Goal: Task Accomplishment & Management: Manage account settings

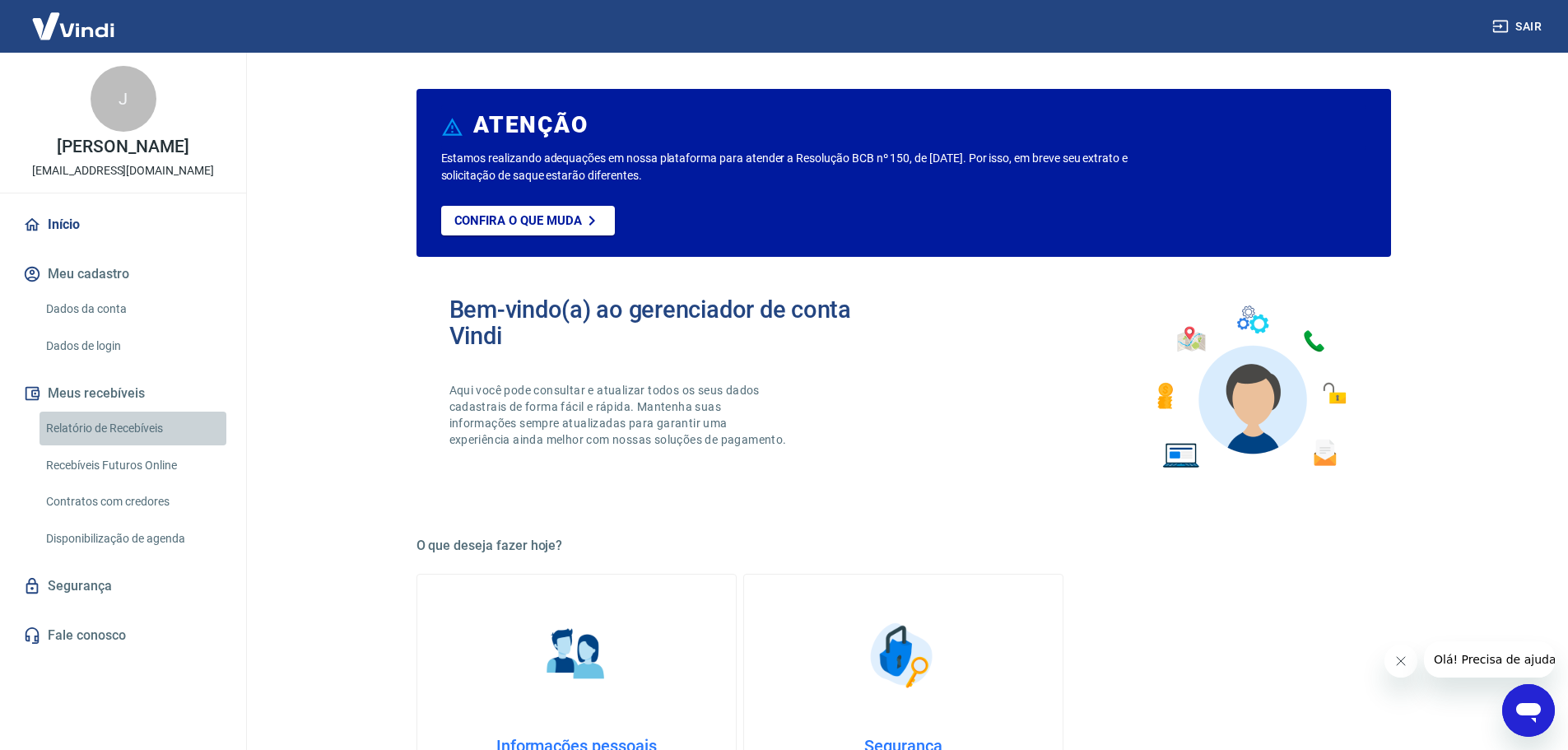
click at [117, 431] on link "Relatório de Recebíveis" at bounding box center [133, 428] width 187 height 34
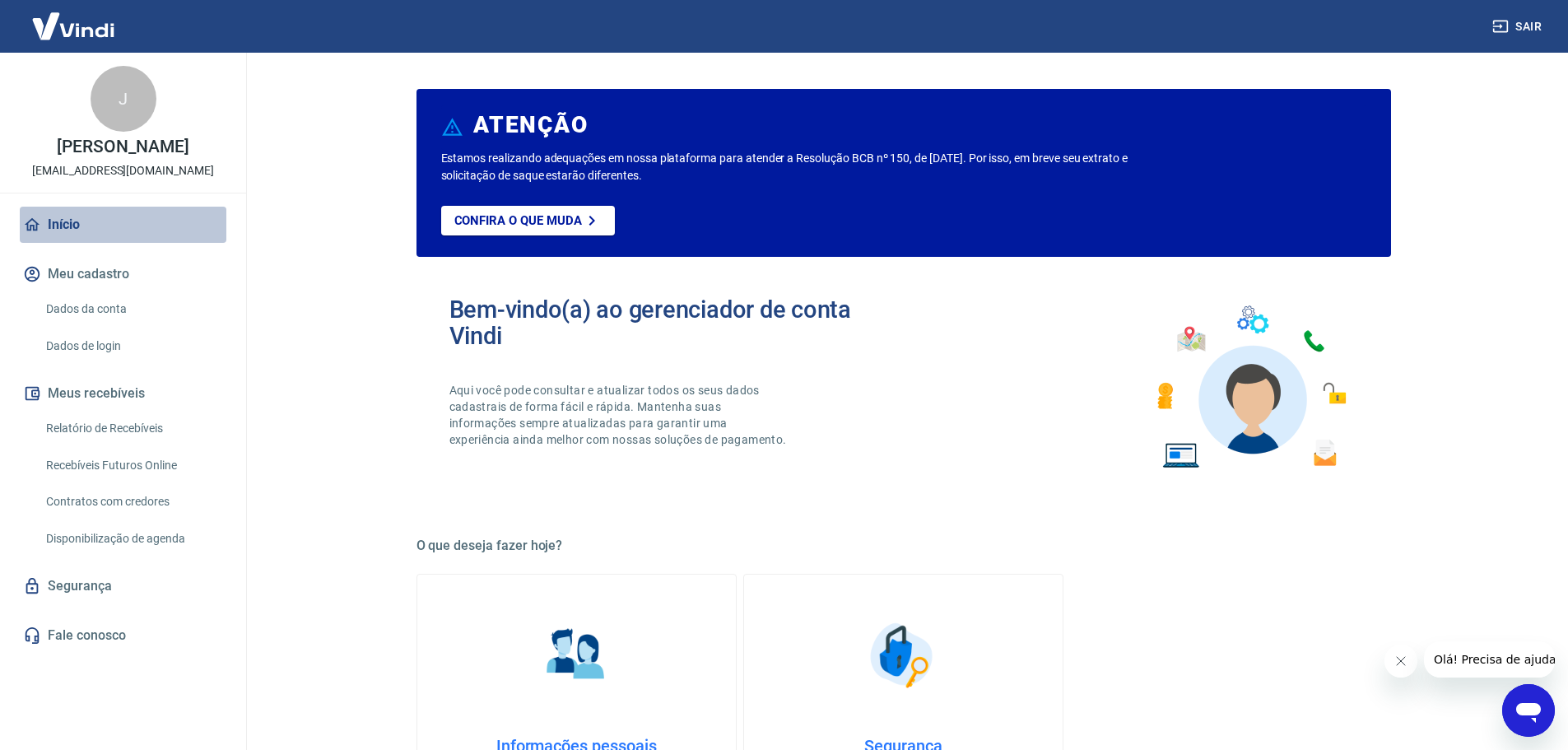
click at [59, 222] on link "Início" at bounding box center [123, 225] width 207 height 36
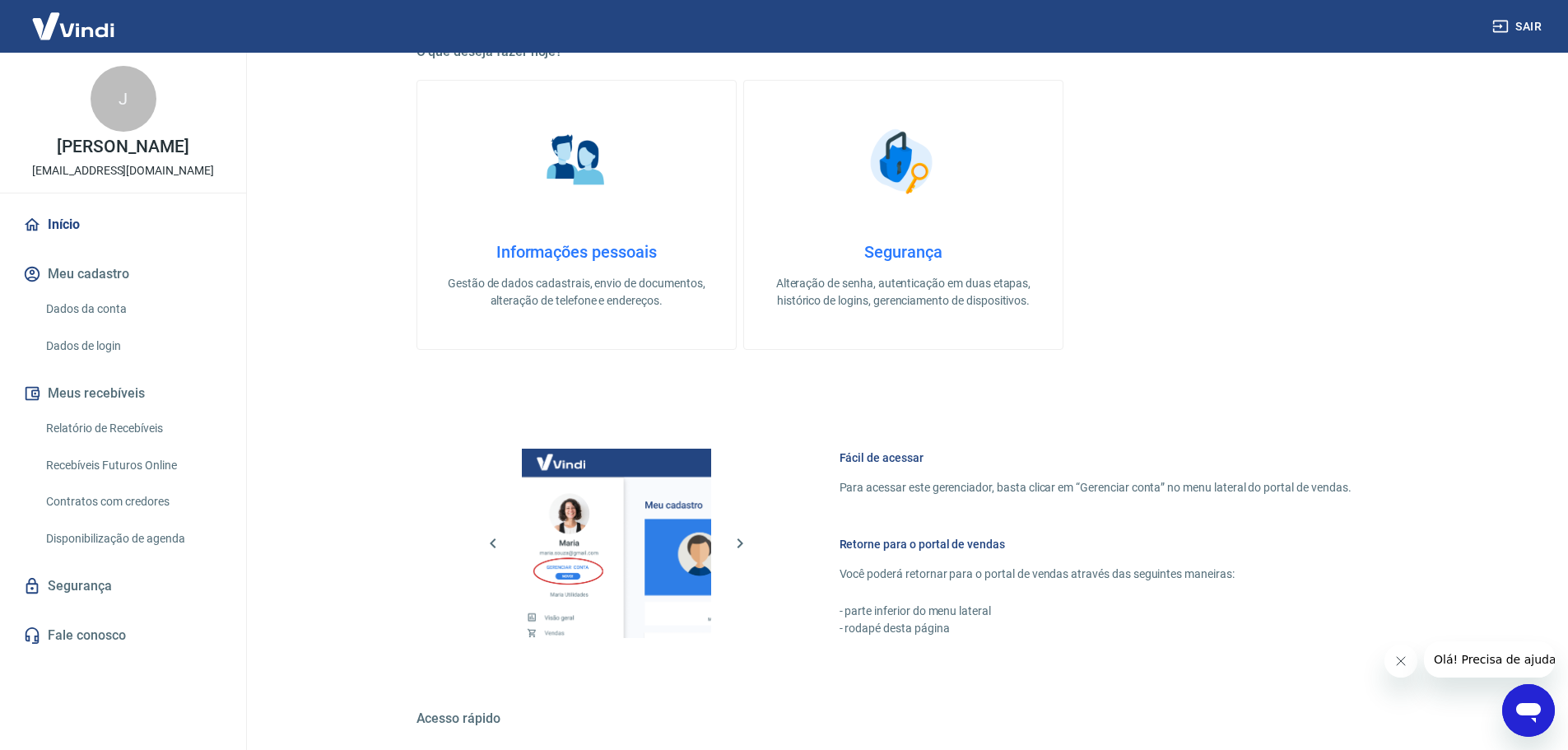
scroll to position [703, 0]
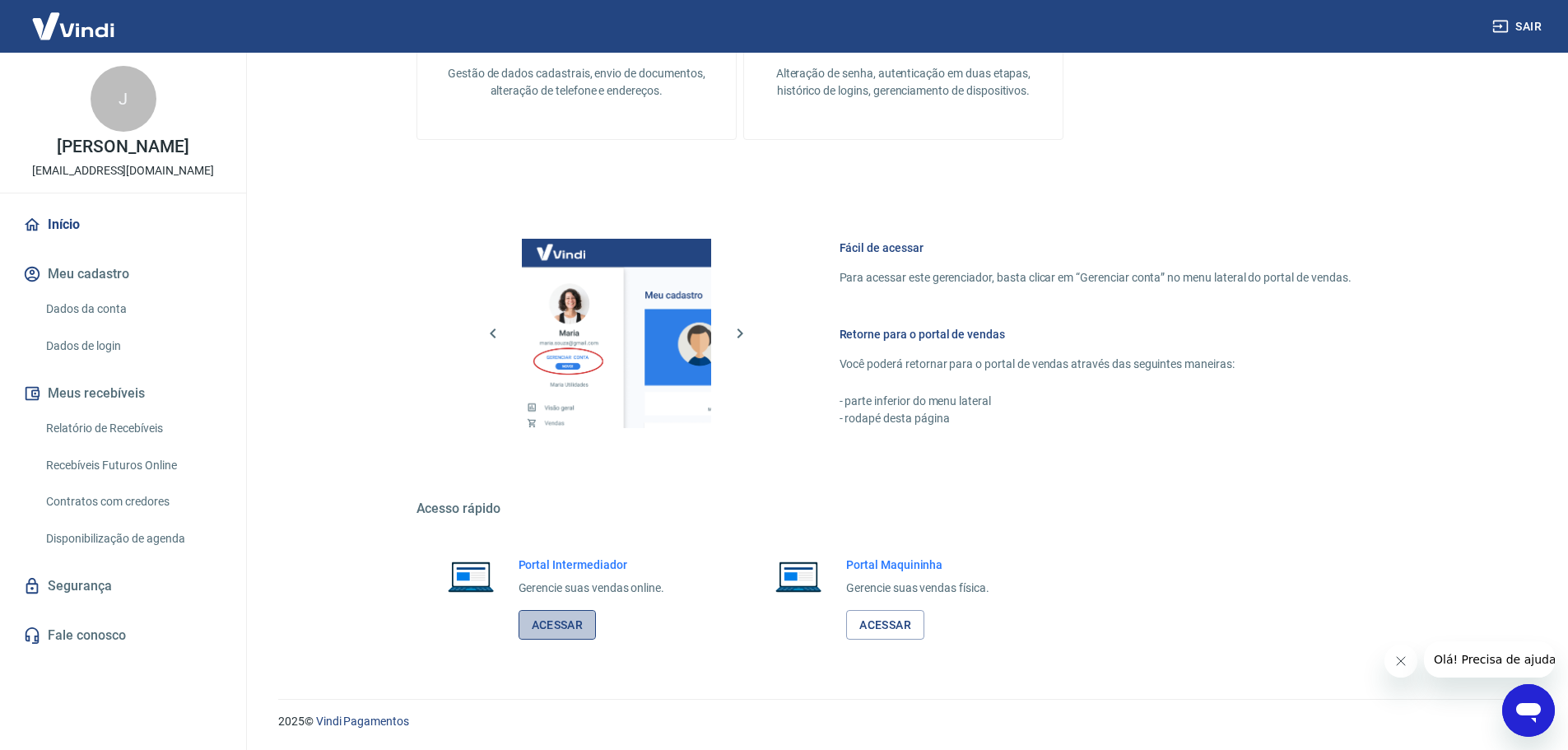
click at [558, 619] on link "Acessar" at bounding box center [557, 625] width 78 height 31
